Goal: Use online tool/utility: Use online tool/utility

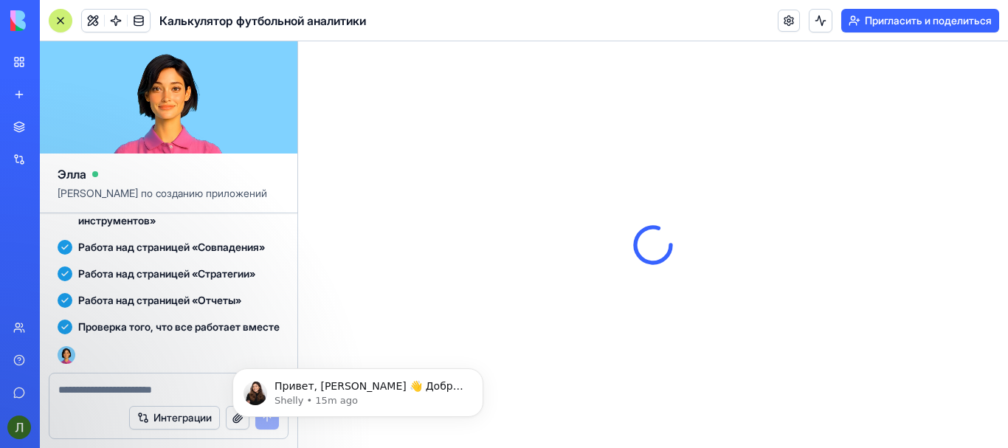
scroll to position [1821, 0]
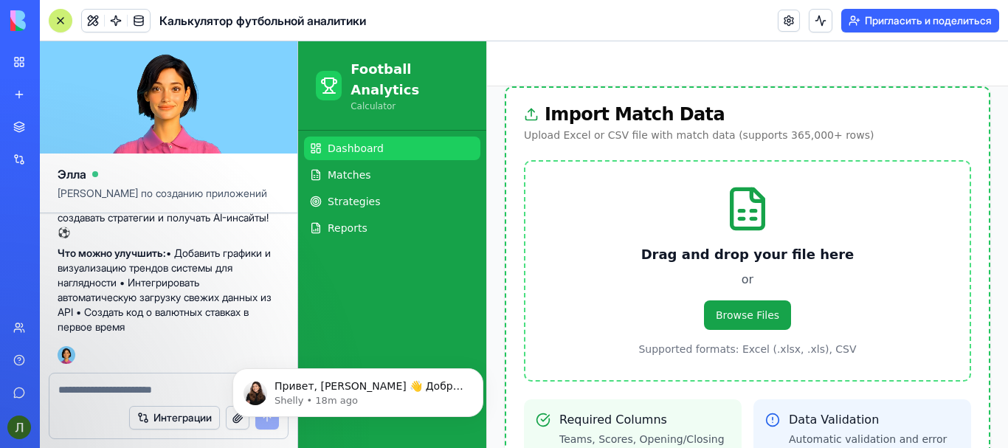
scroll to position [614, 0]
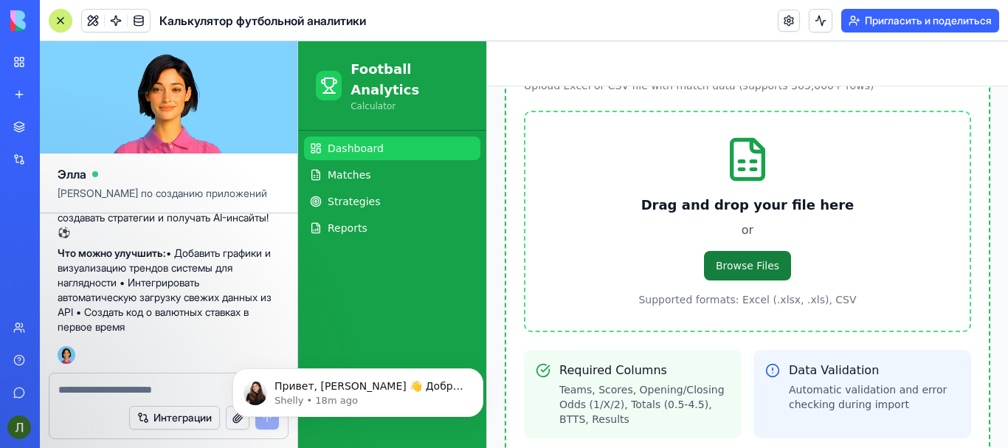
click at [761, 251] on span "Browse Files" at bounding box center [747, 266] width 87 height 30
click at [298, 41] on input "Browse Files" at bounding box center [298, 41] width 0 height 0
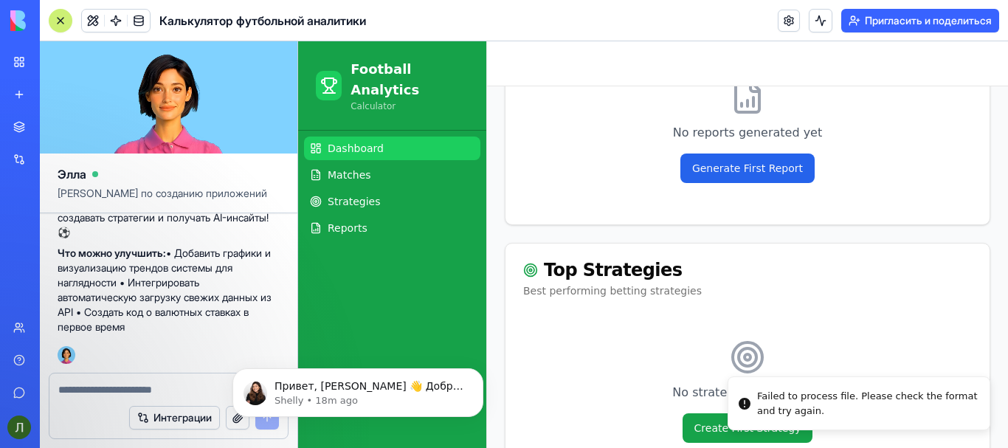
scroll to position [1143, 0]
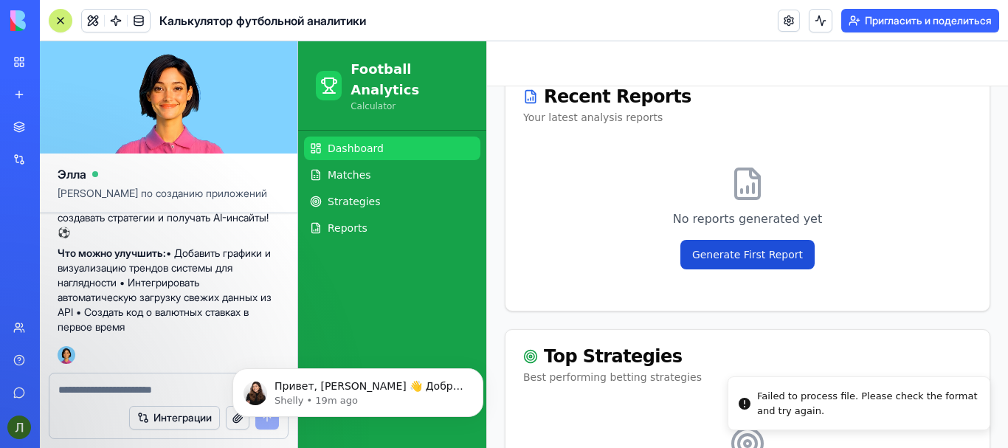
click at [769, 240] on button "Generate First Report" at bounding box center [747, 255] width 134 height 30
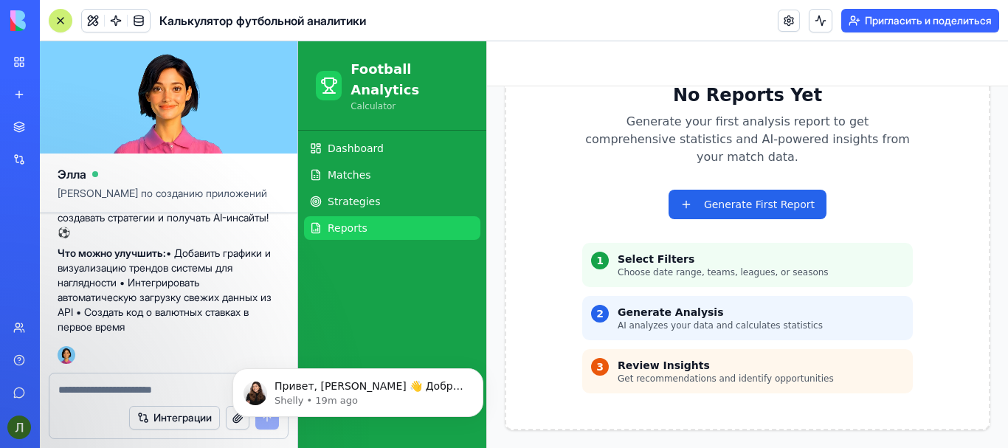
scroll to position [117, 0]
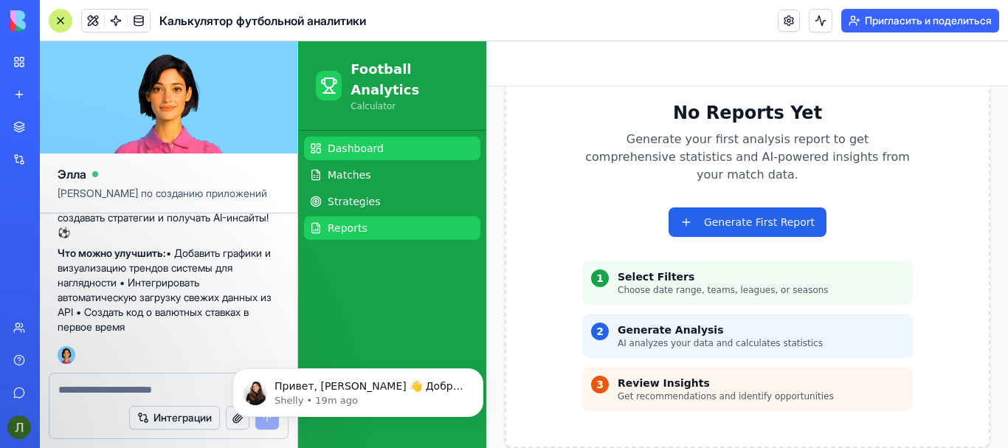
click at [378, 136] on link "Dashboard" at bounding box center [392, 148] width 176 height 24
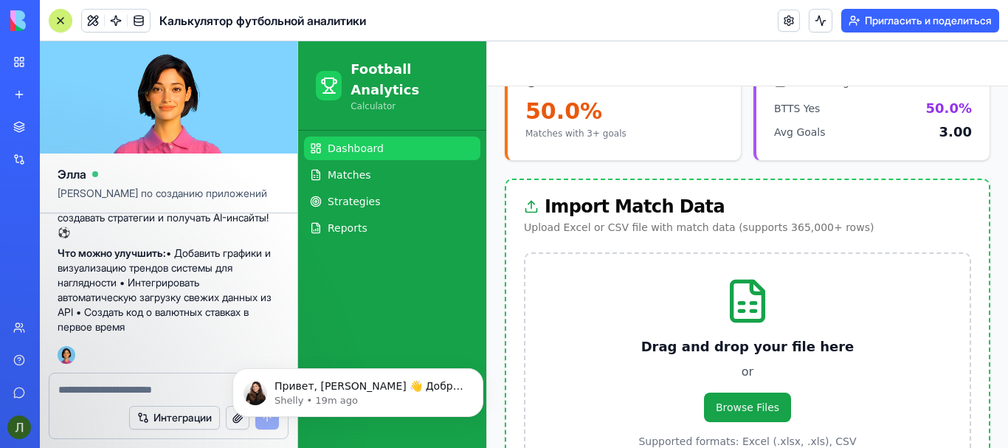
scroll to position [609, 0]
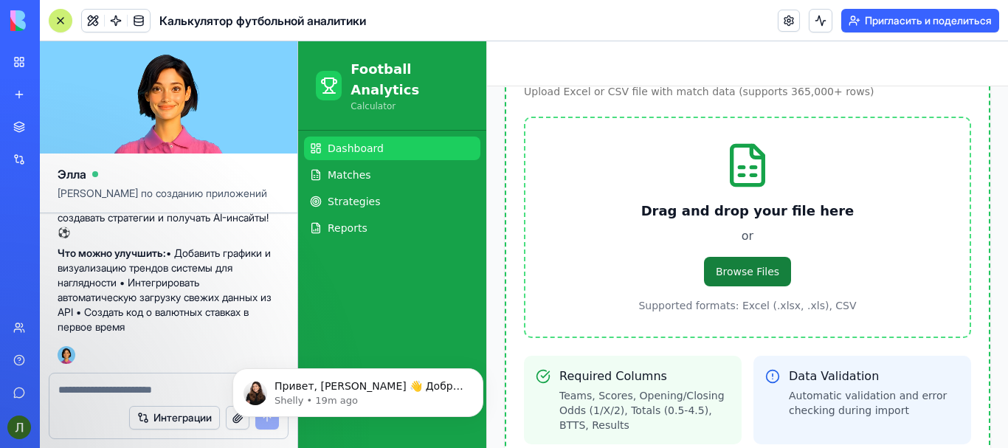
click at [743, 257] on span "Browse Files" at bounding box center [747, 272] width 87 height 30
click at [298, 41] on input "Browse Files" at bounding box center [298, 41] width 0 height 0
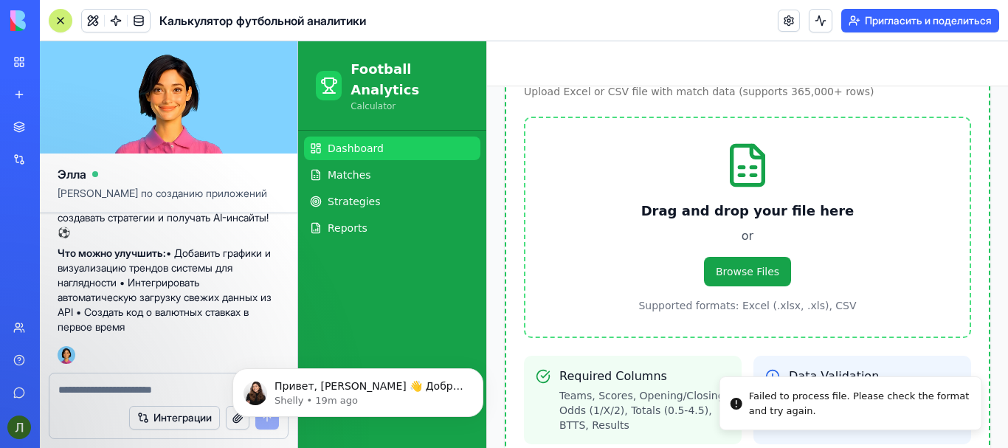
drag, startPoint x: 800, startPoint y: 409, endPoint x: 756, endPoint y: 401, distance: 44.4
click at [756, 401] on div "Failed to process file. Please check the format and try again." at bounding box center [859, 403] width 221 height 29
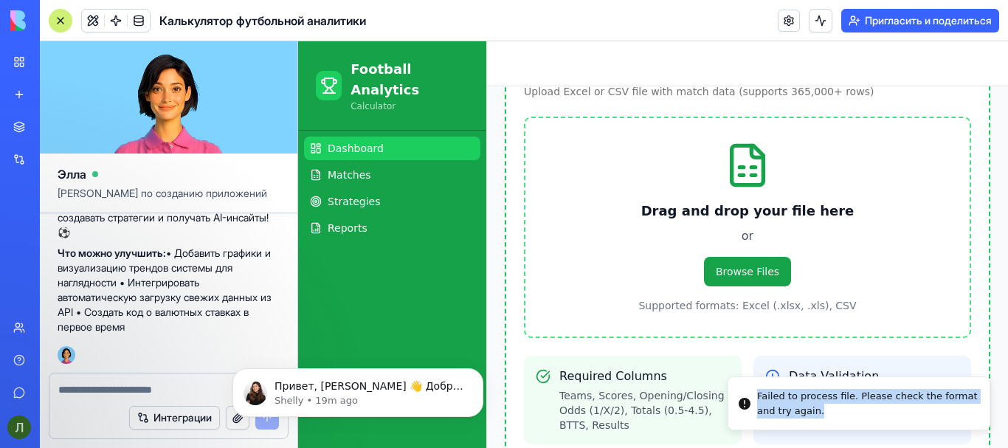
drag, startPoint x: 748, startPoint y: 389, endPoint x: 797, endPoint y: 418, distance: 56.5
click at [797, 418] on div "Failed to process file. Please check the format and try again." at bounding box center [867, 403] width 221 height 29
copy div "Failed to process file. Please check the format and try again."
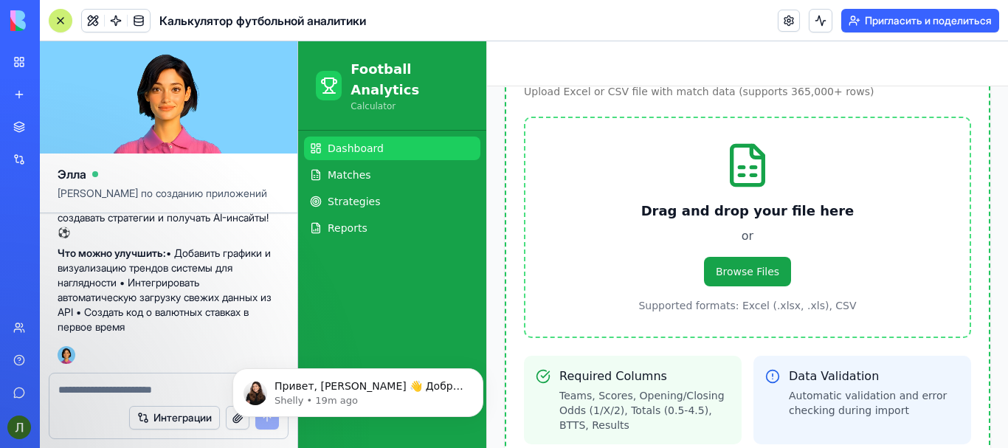
scroll to position [1821, 0]
paste textarea "**********"
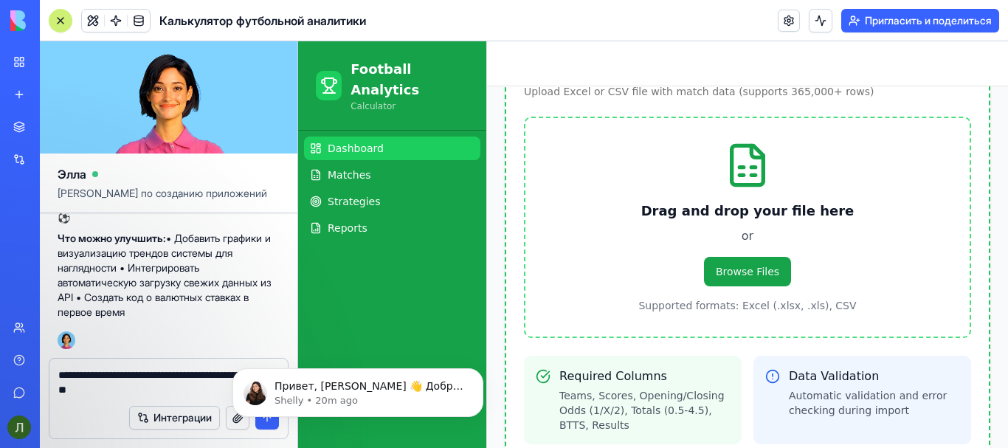
click at [269, 426] on body "Привет, Лудоман 👋 Добро пожаловать в Blocks 🙌 Я здесь, если у тебя есть вопросы…" at bounding box center [357, 388] width 283 height 91
click at [270, 420] on body "Привет, Лудоман 👋 Добро пожаловать в Blocks 🙌 Я здесь, если у тебя есть вопросы…" at bounding box center [357, 388] width 283 height 91
click at [416, 336] on div "Dashboard Matches Strategies Reports" at bounding box center [392, 289] width 188 height 317
click at [479, 373] on icon "Отклонить уведомление" at bounding box center [478, 372] width 5 height 5
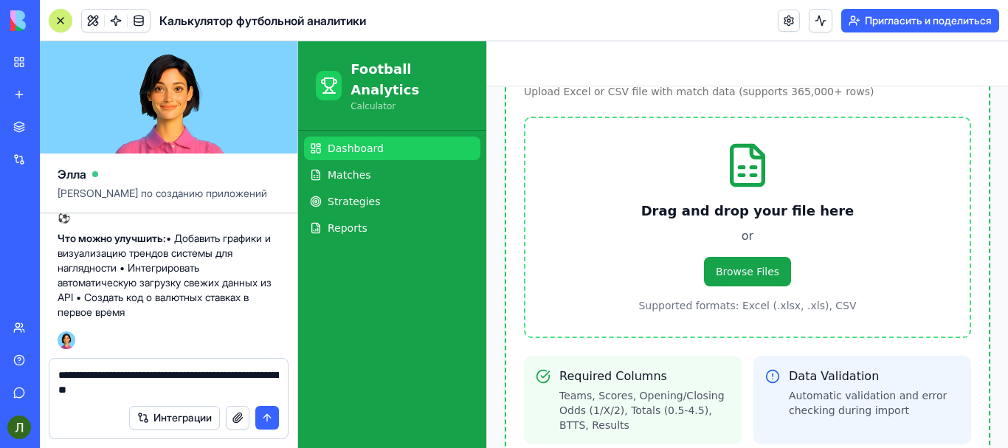
click at [265, 418] on button "submit" at bounding box center [267, 418] width 24 height 24
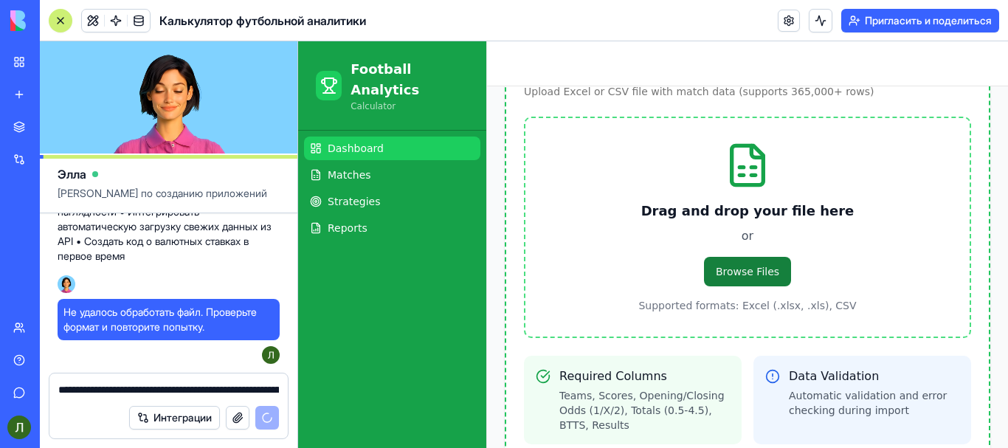
click at [760, 257] on span "Browse Files" at bounding box center [747, 272] width 87 height 30
click at [298, 41] on input "Browse Files" at bounding box center [298, 41] width 0 height 0
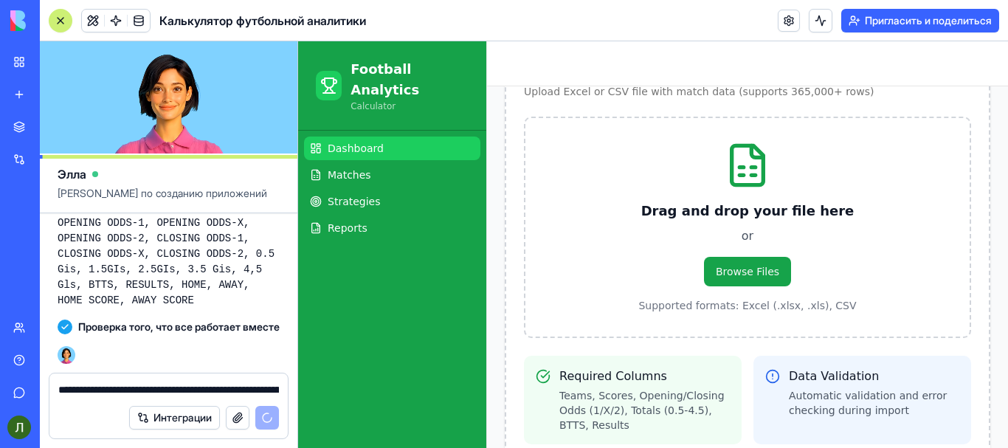
scroll to position [2421, 0]
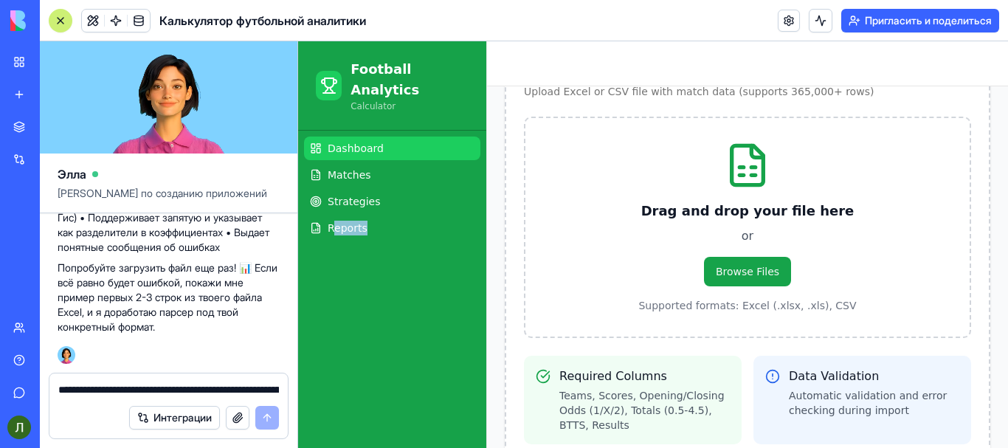
drag, startPoint x: 373, startPoint y: 353, endPoint x: 431, endPoint y: 361, distance: 58.0
click at [431, 361] on div "Dashboard Matches Strategies Reports" at bounding box center [392, 289] width 188 height 317
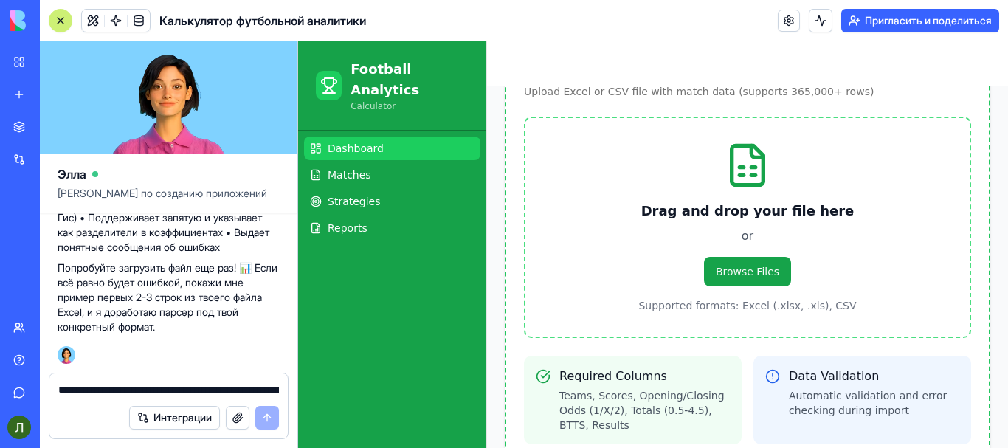
click at [536, 257] on div "Drag and drop your file here or Browse Files Supported formats: Excel (.xlsx, .…" at bounding box center [747, 227] width 447 height 221
click at [725, 257] on span "Browse Files" at bounding box center [747, 272] width 87 height 30
click at [298, 41] on input "Browse Files" at bounding box center [298, 41] width 0 height 0
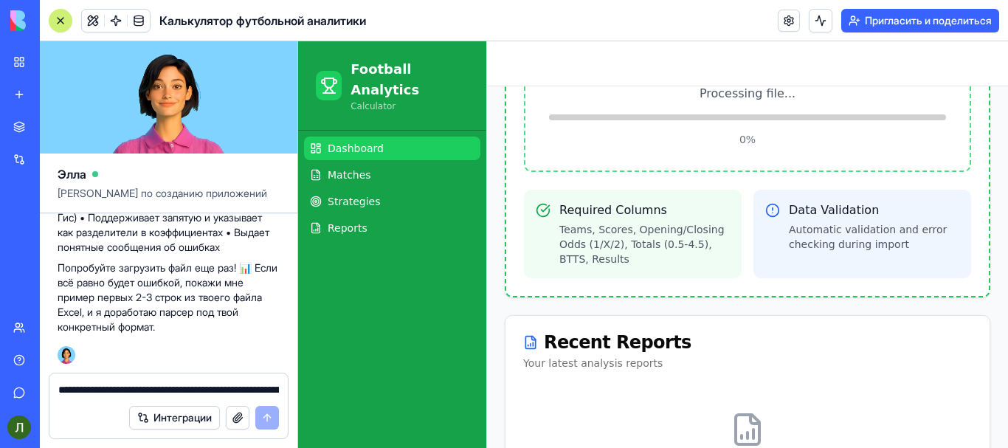
scroll to position [589, 0]
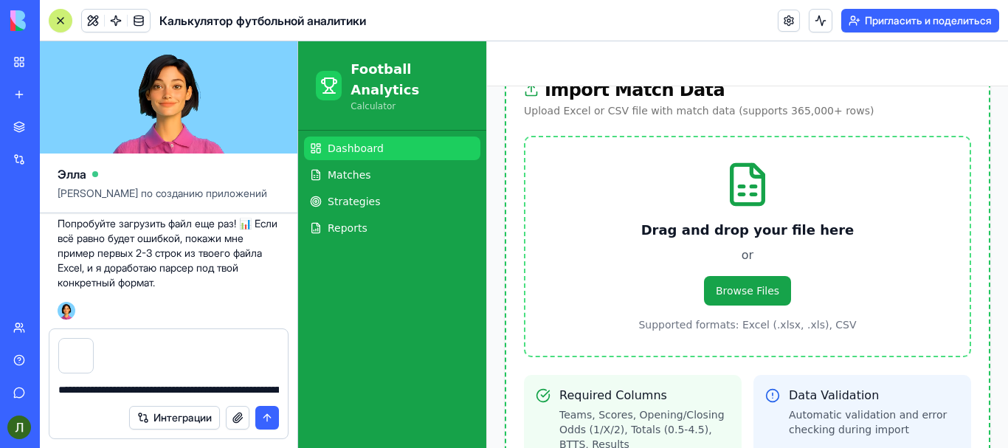
click at [274, 412] on button "submit" at bounding box center [267, 418] width 24 height 24
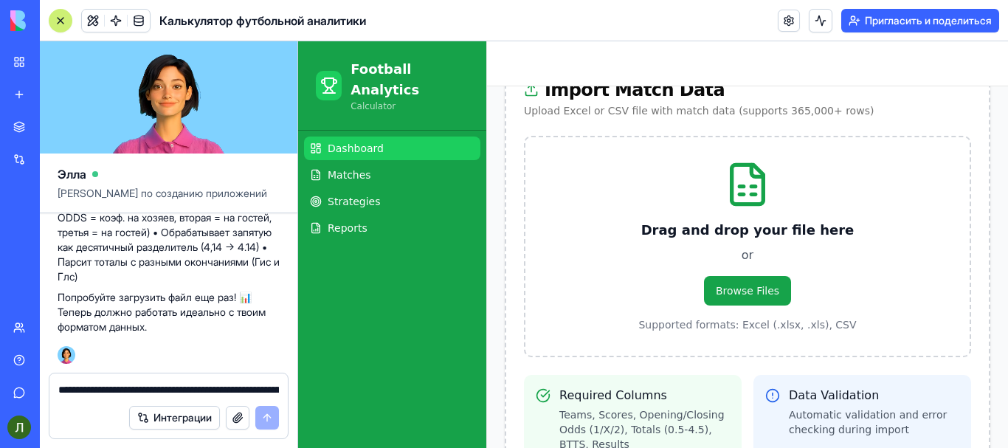
scroll to position [3105, 0]
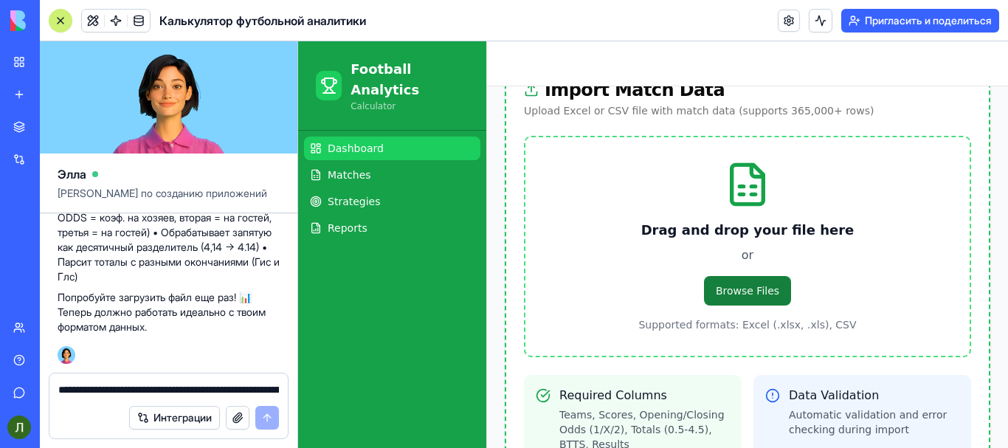
click at [761, 276] on span "Browse Files" at bounding box center [747, 291] width 87 height 30
click at [298, 41] on input "Browse Files" at bounding box center [298, 41] width 0 height 0
click at [749, 278] on span "Browse Files" at bounding box center [747, 291] width 87 height 30
click at [298, 41] on input "Browse Files" at bounding box center [298, 41] width 0 height 0
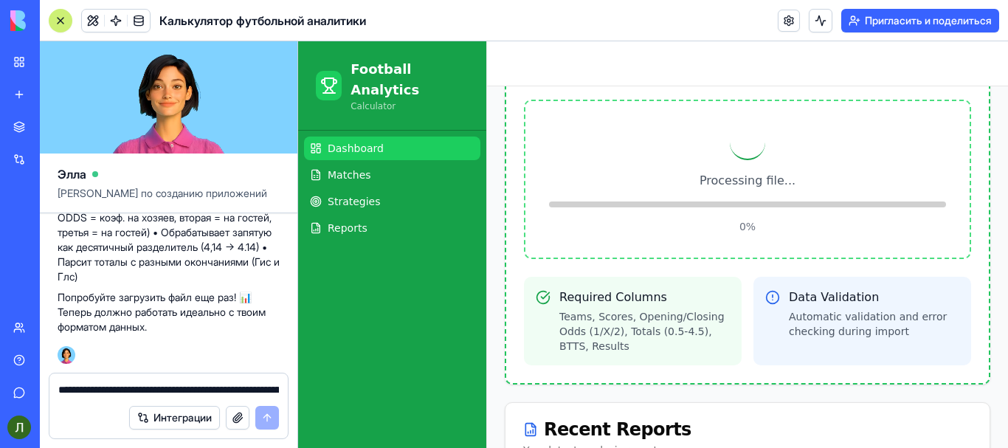
scroll to position [589, 0]
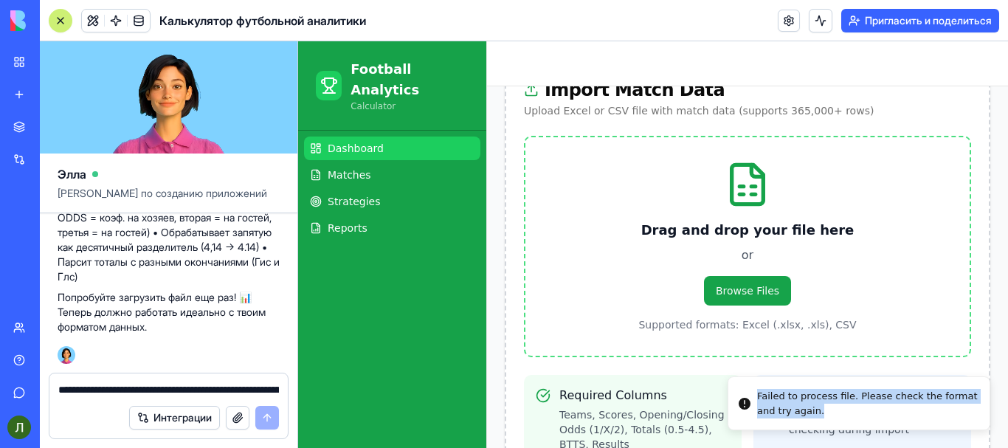
drag, startPoint x: 747, startPoint y: 393, endPoint x: 803, endPoint y: 419, distance: 61.1
click at [803, 418] on div "Failed to process file. Please check the format and try again." at bounding box center [867, 403] width 221 height 29
copy div "Failed to process file. Please check the format and try again."
paste textarea
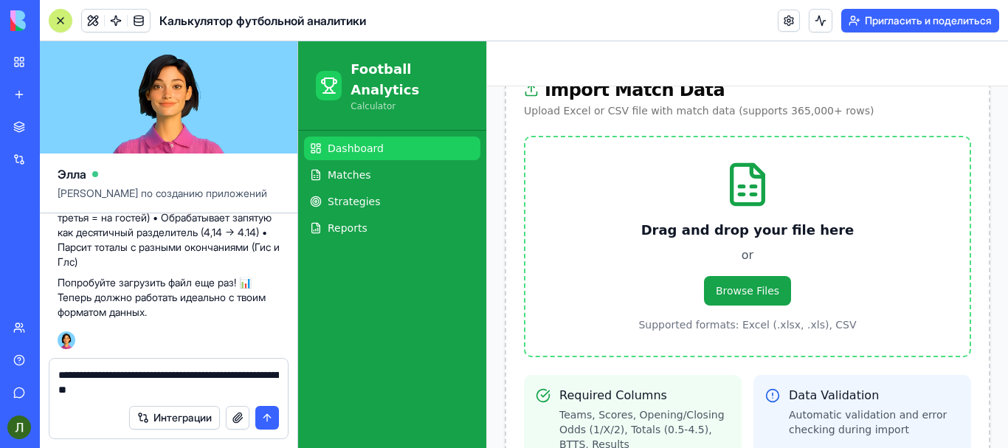
click at [263, 413] on button "submit" at bounding box center [267, 418] width 24 height 24
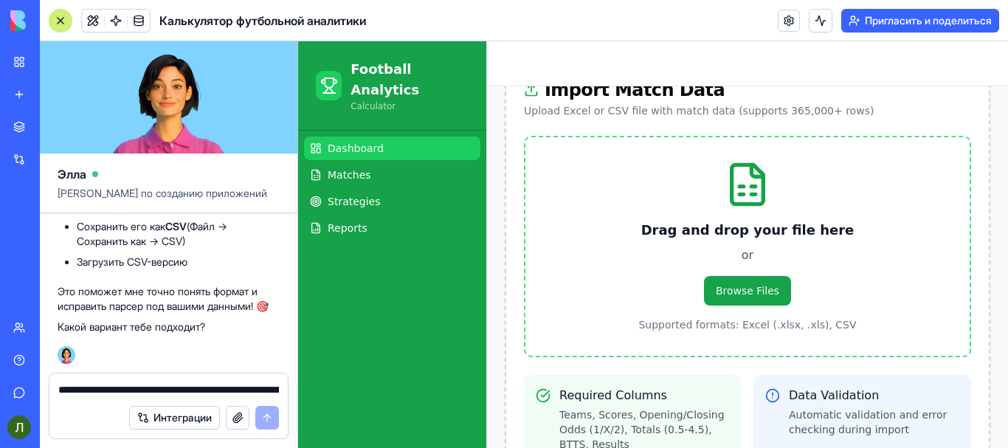
scroll to position [3376, 0]
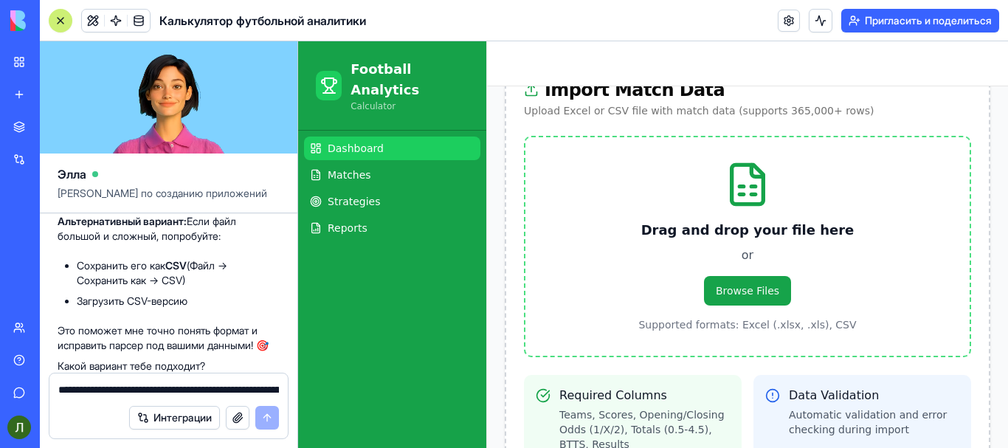
drag, startPoint x: 271, startPoint y: 283, endPoint x: 156, endPoint y: 277, distance: 114.5
click at [156, 63] on li "Открой файл в Excel/Google Sheets" at bounding box center [178, 56] width 203 height 15
copy font "Excel/Google Sheets"
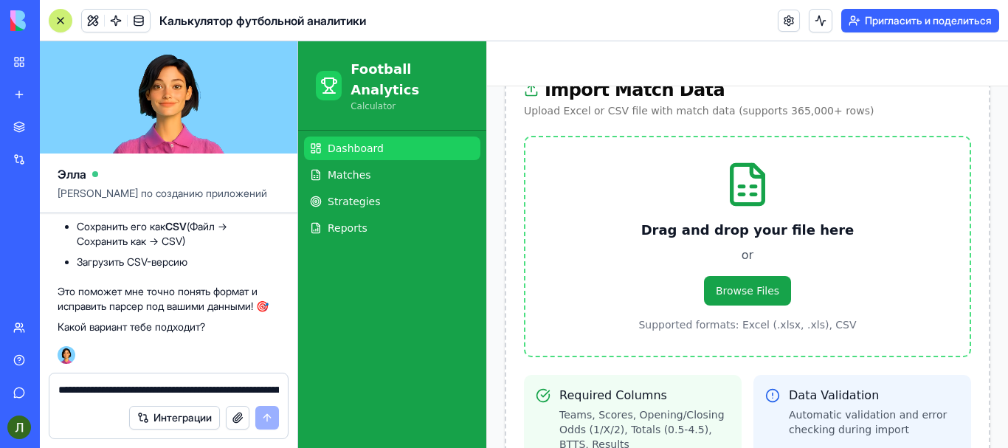
scroll to position [3622, 0]
click at [740, 254] on div "Drag and drop your file here or Browse Files Supported formats: Excel (.xlsx, .…" at bounding box center [747, 246] width 447 height 221
click at [738, 276] on span "Browse Files" at bounding box center [747, 291] width 87 height 30
click at [298, 41] on input "Browse Files" at bounding box center [298, 41] width 0 height 0
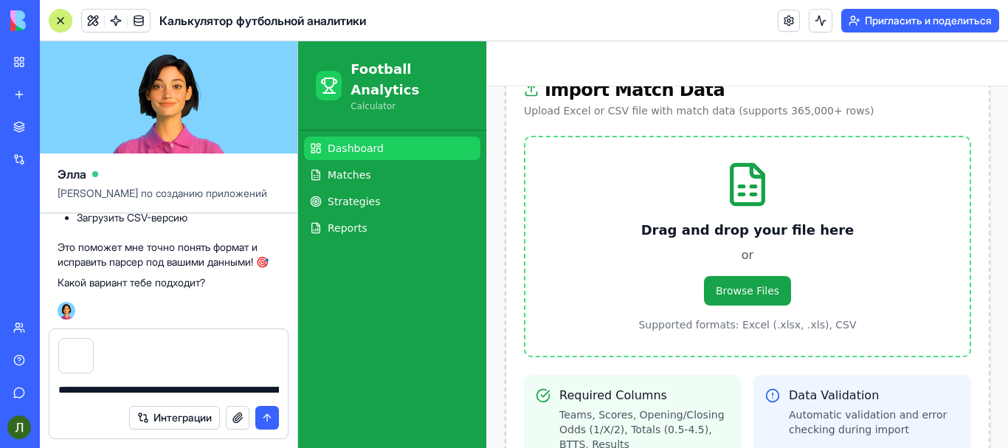
click at [277, 415] on button "submit" at bounding box center [267, 418] width 24 height 24
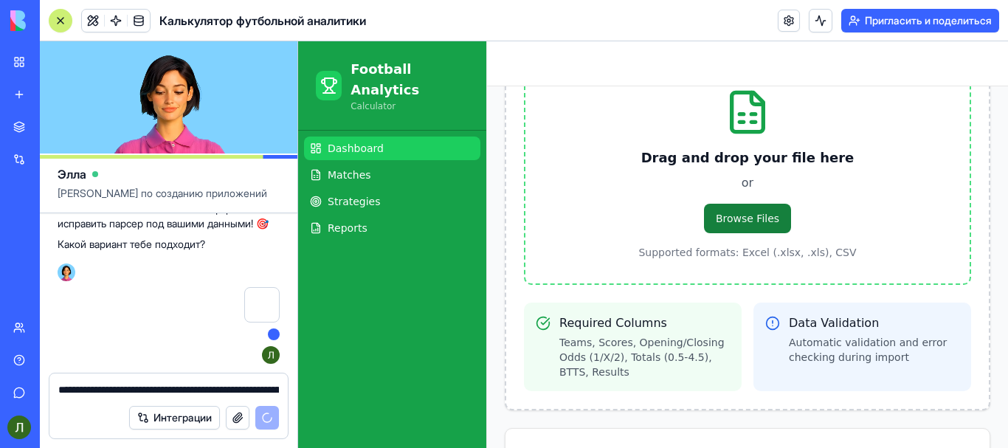
scroll to position [713, 0]
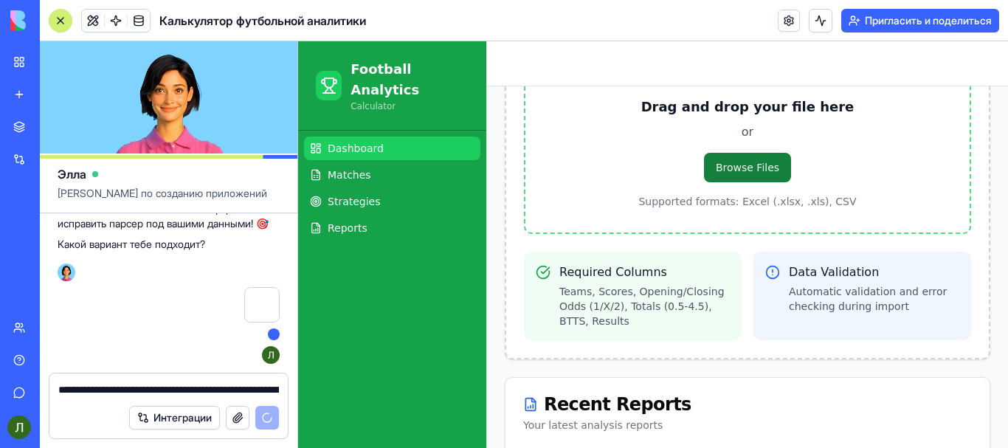
click at [749, 277] on div "Drag and drop your file here or Browse Files Supported formats: Excel (.xlsx, .…" at bounding box center [747, 185] width 482 height 345
click at [762, 153] on span "Browse Files" at bounding box center [747, 168] width 87 height 30
click at [298, 41] on input "Browse Files" at bounding box center [298, 41] width 0 height 0
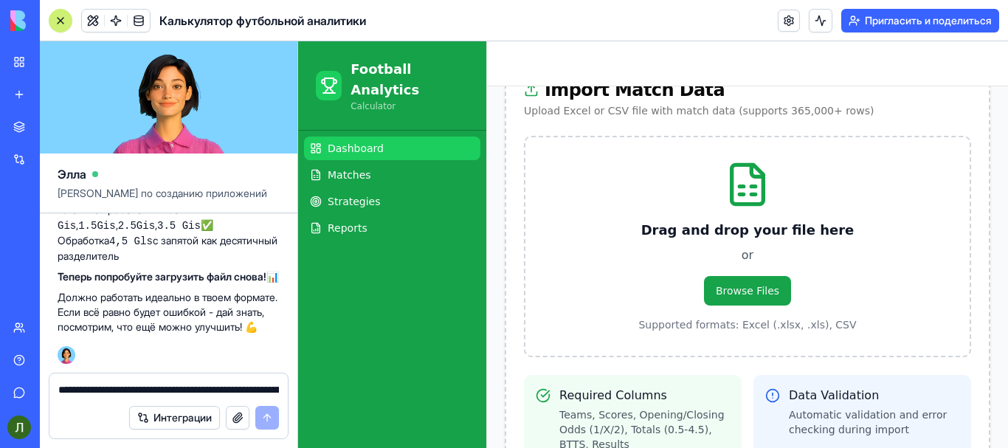
scroll to position [4188, 0]
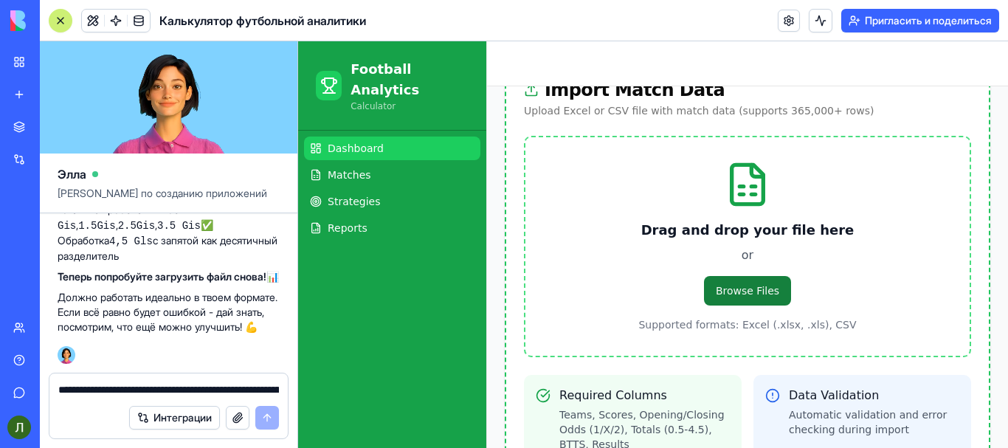
click at [740, 276] on span "Browse Files" at bounding box center [747, 291] width 87 height 30
click at [298, 41] on input "Browse Files" at bounding box center [298, 41] width 0 height 0
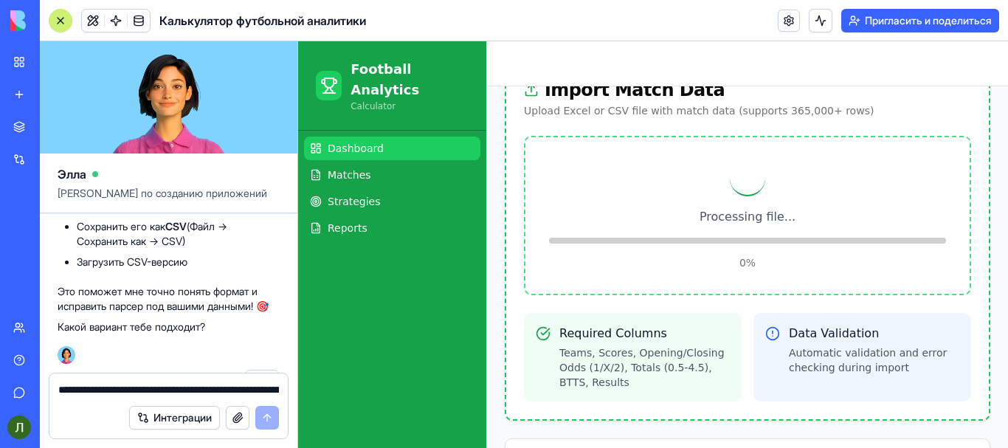
scroll to position [3451, 0]
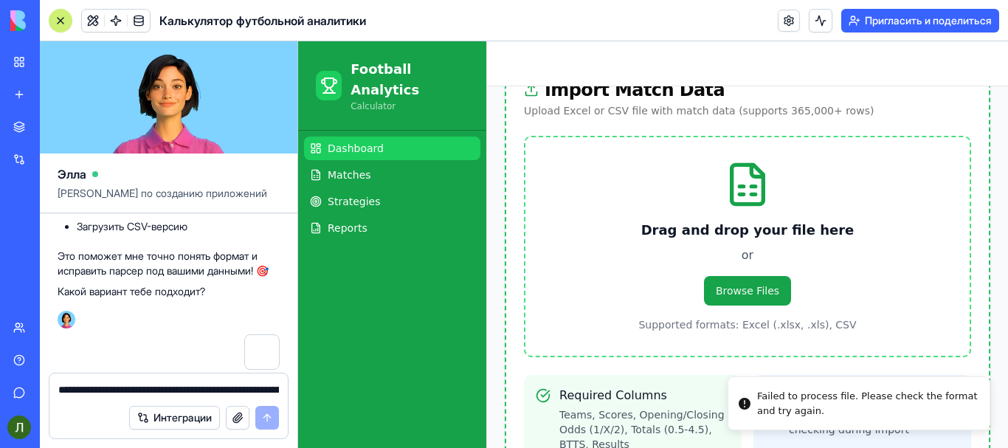
paste textarea "**********"
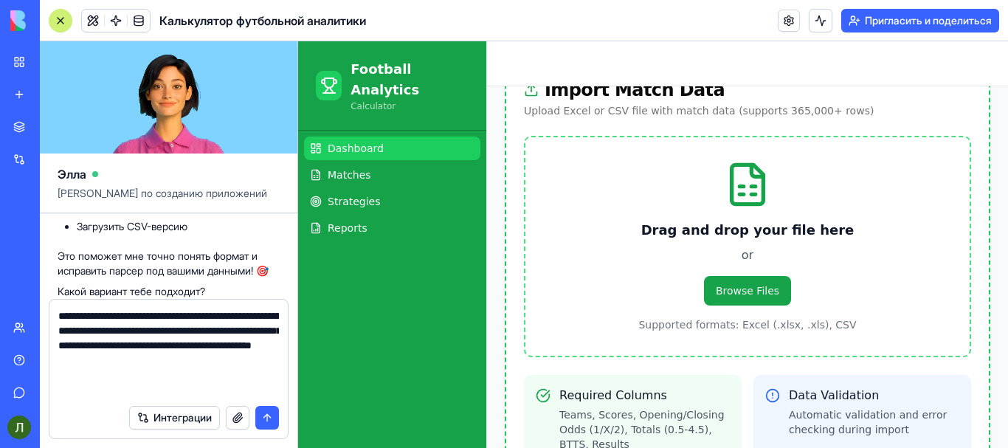
type textarea "**********"
click at [280, 423] on div "Интеграции" at bounding box center [168, 417] width 238 height 41
click at [274, 416] on button "submit" at bounding box center [267, 418] width 24 height 24
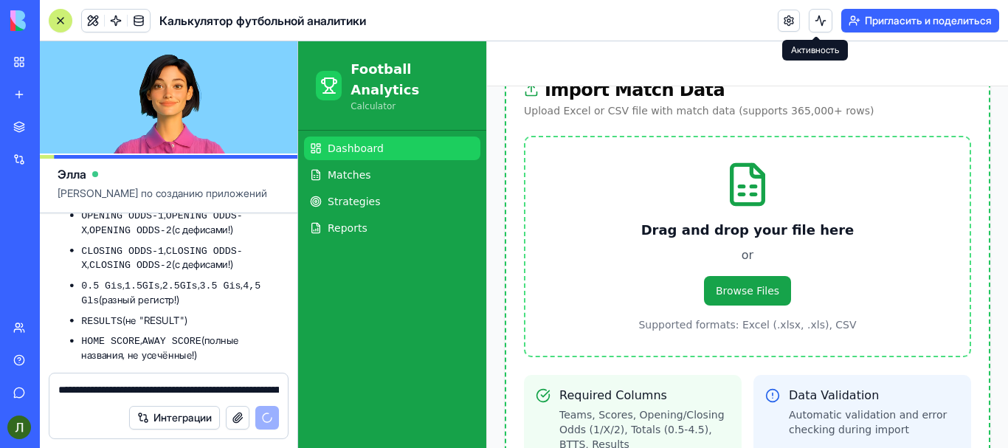
scroll to position [4798, 0]
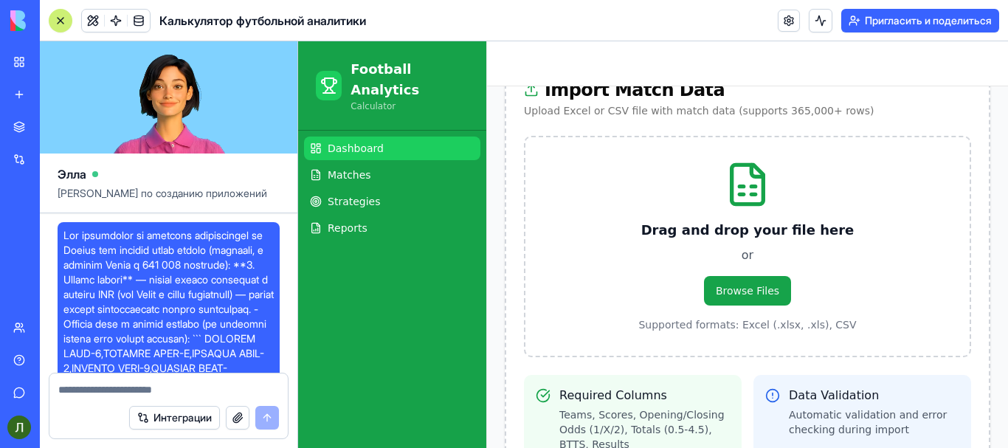
scroll to position [5111, 0]
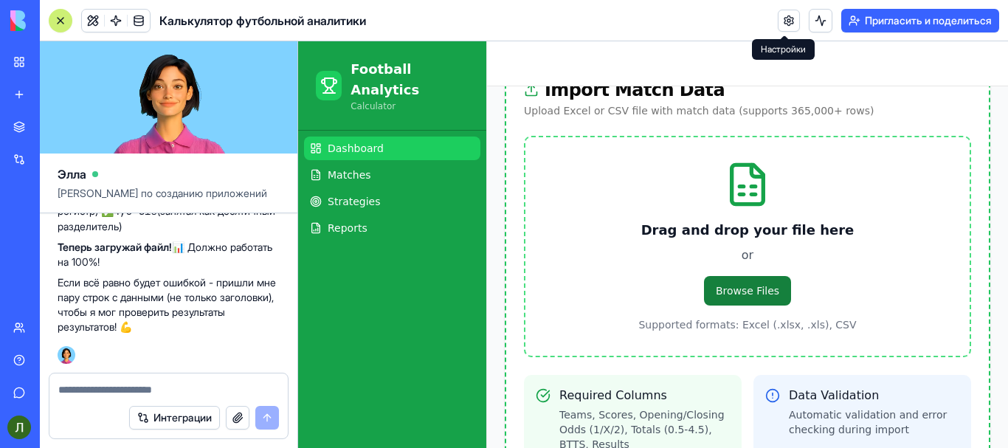
click at [752, 276] on span "Browse Files" at bounding box center [747, 291] width 87 height 30
click at [298, 41] on input "Browse Files" at bounding box center [298, 41] width 0 height 0
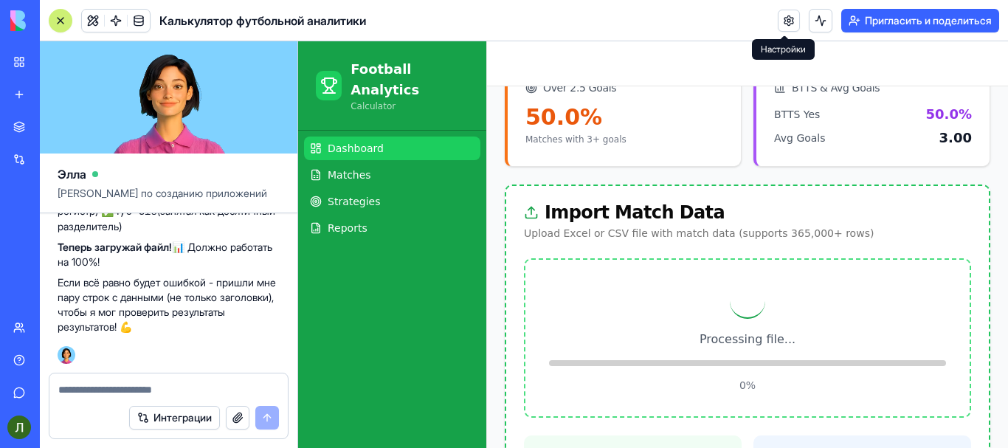
scroll to position [589, 0]
